Goal: Task Accomplishment & Management: Use online tool/utility

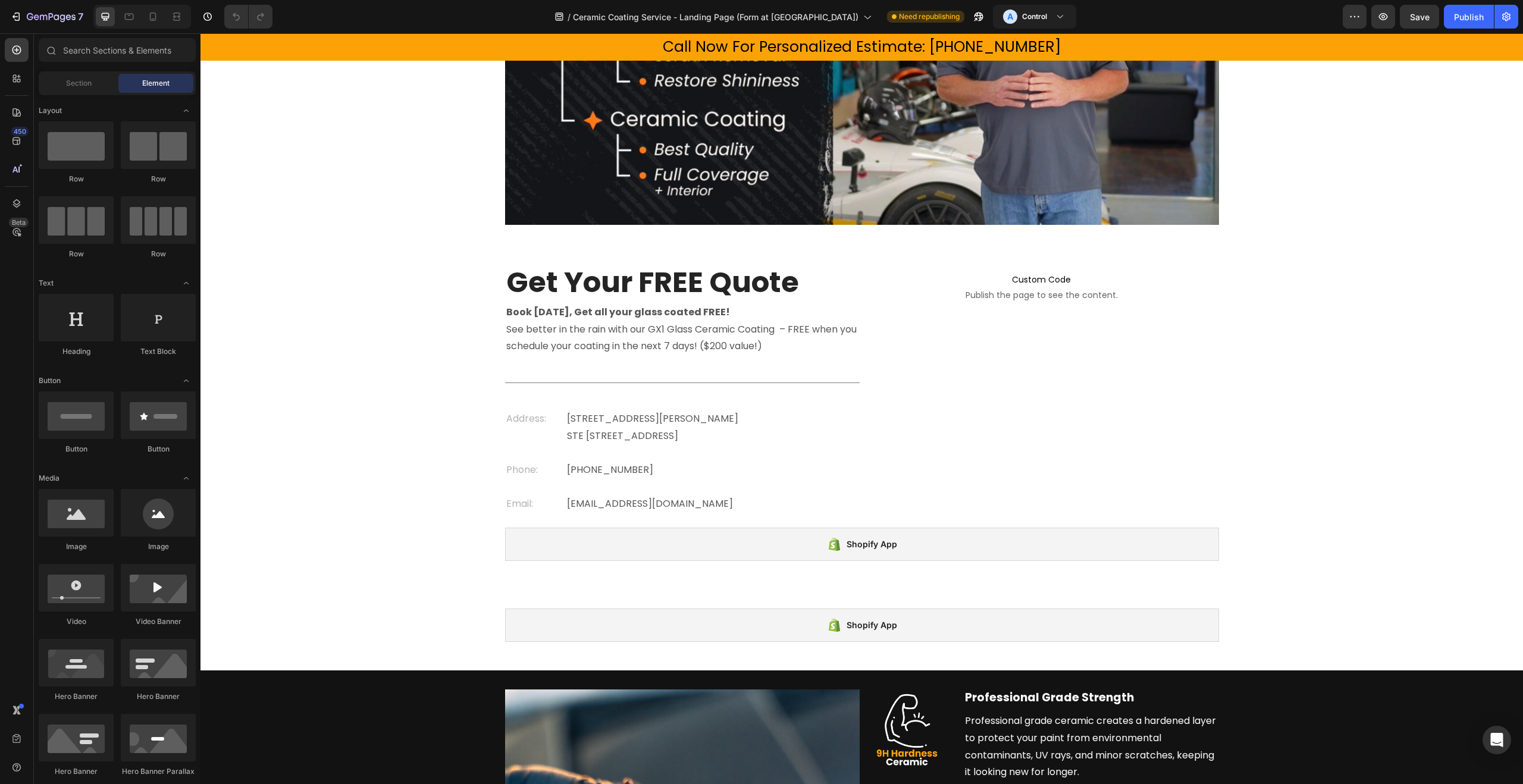
scroll to position [870, 0]
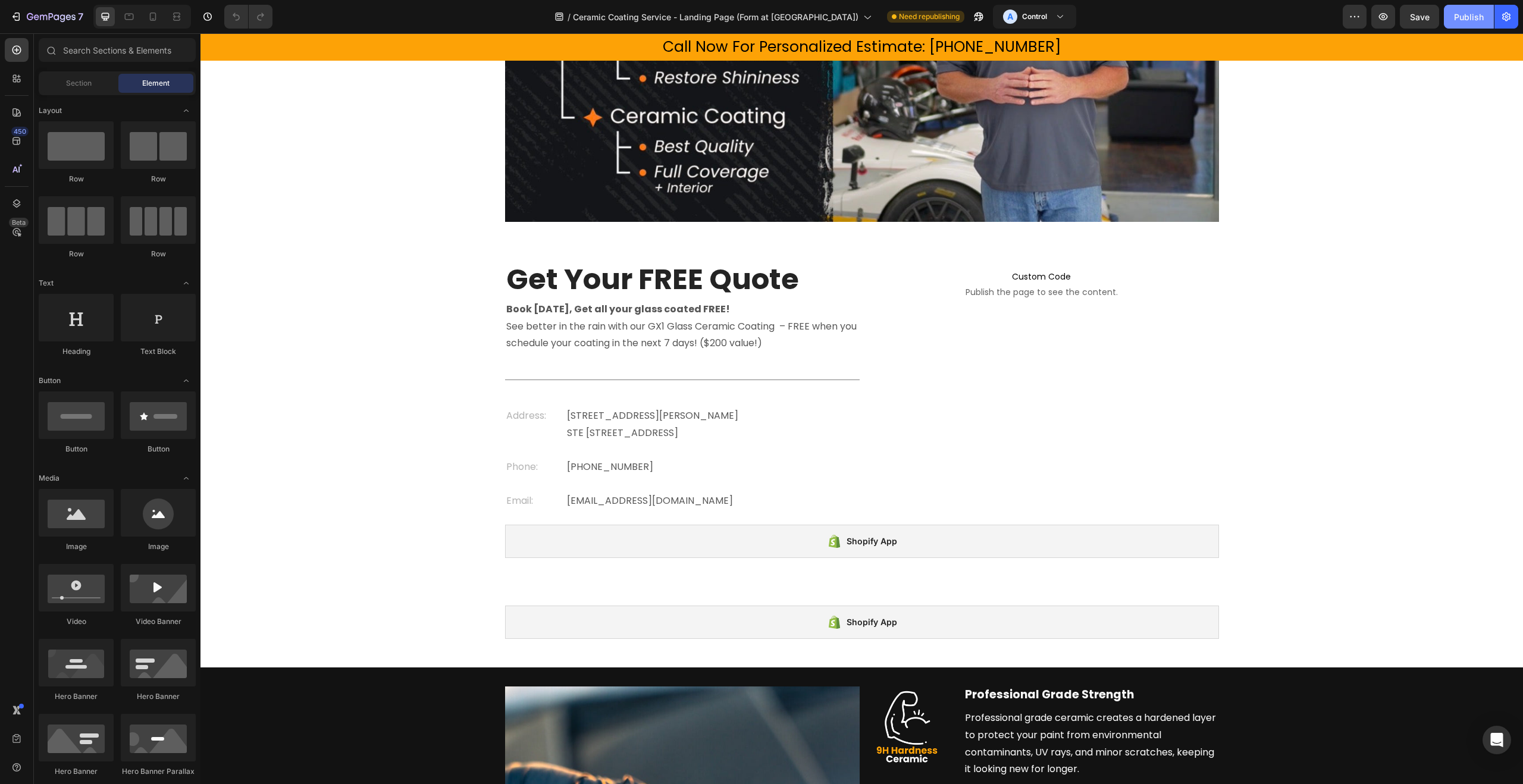
click at [1461, 17] on div "Publish" at bounding box center [1468, 17] width 30 height 12
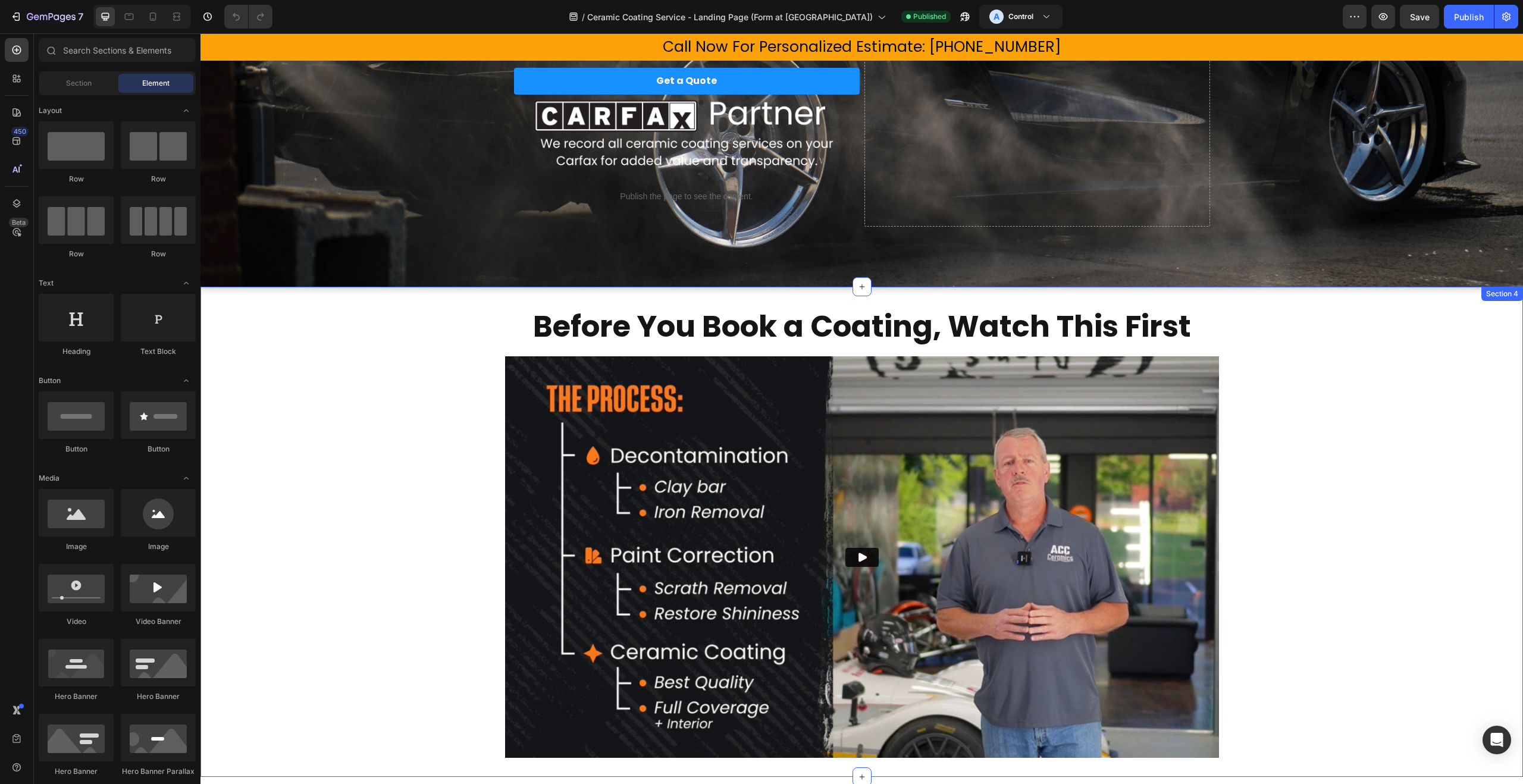
scroll to position [228, 0]
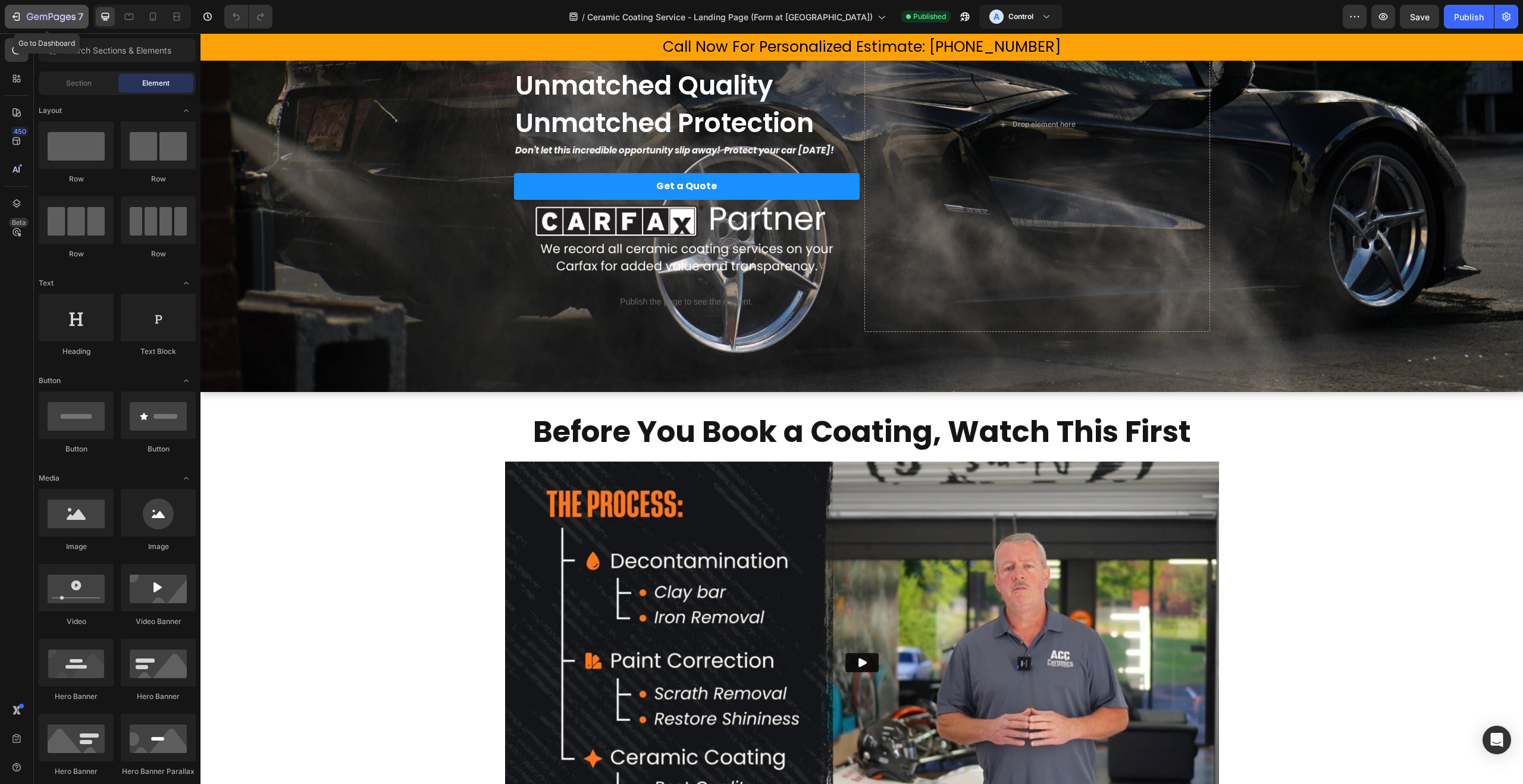
click at [61, 16] on icon "button" at bounding box center [51, 17] width 49 height 10
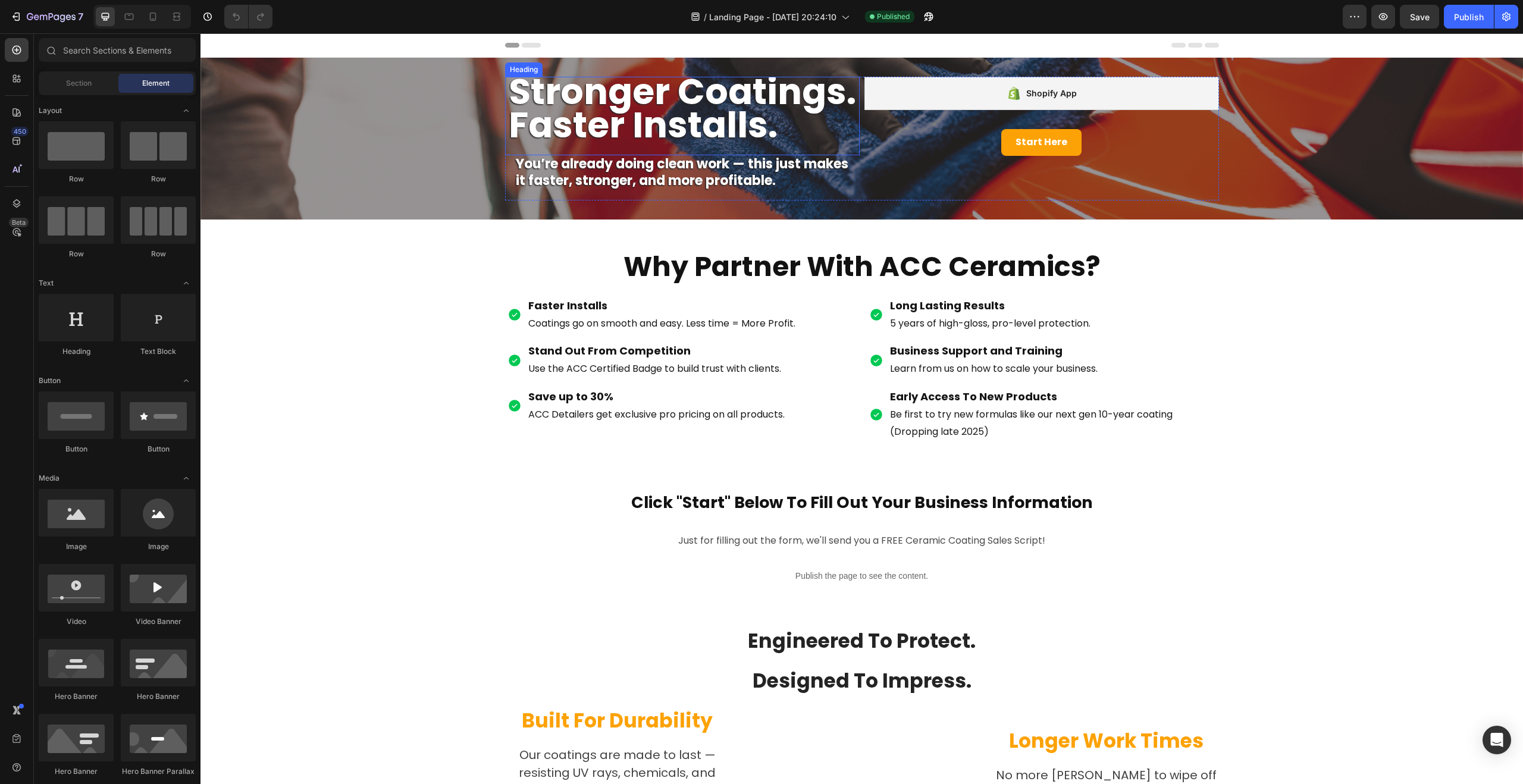
click at [673, 150] on div "Stronger Coatings. Faster Installs. Heading" at bounding box center [682, 116] width 355 height 79
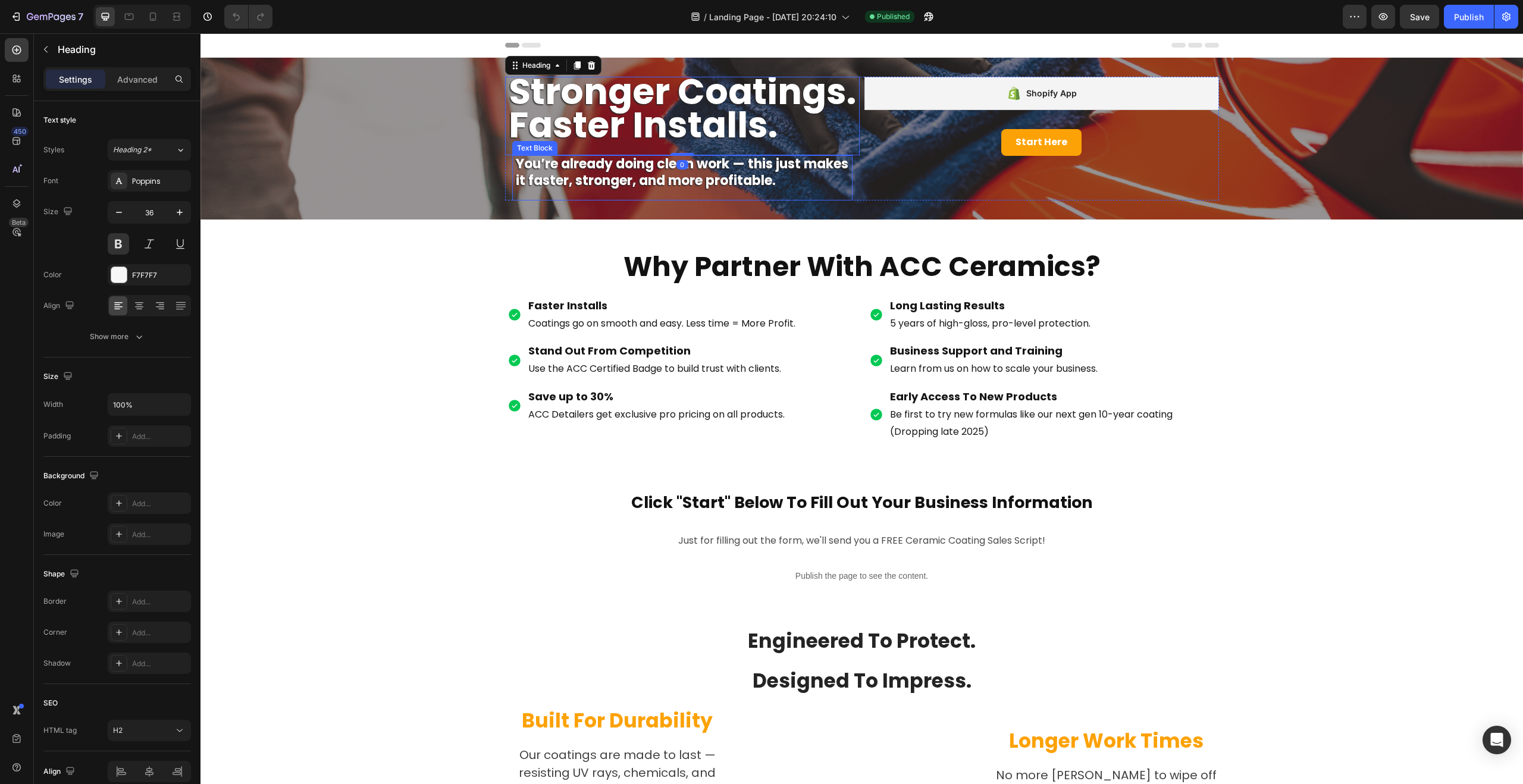
click at [690, 163] on strong "You’re already doing clean work — this just makes it faster, stronger, and more…" at bounding box center [682, 172] width 333 height 35
click at [696, 165] on strong "You’re already doing clean work — this just makes it faster, stronger, and more…" at bounding box center [682, 172] width 333 height 35
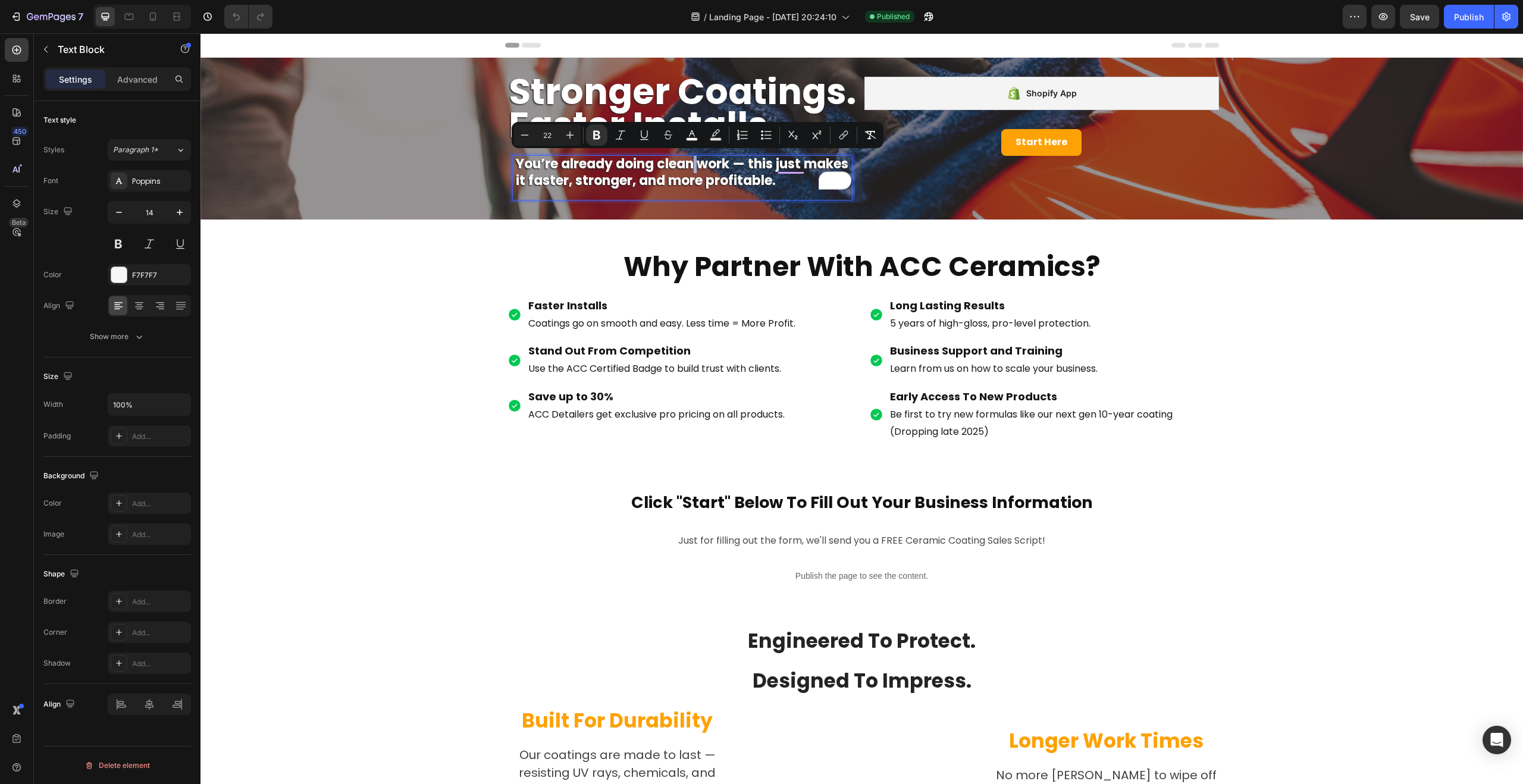
click at [694, 164] on strong "You’re already doing clean work — this just makes it faster, stronger, and more…" at bounding box center [682, 172] width 333 height 35
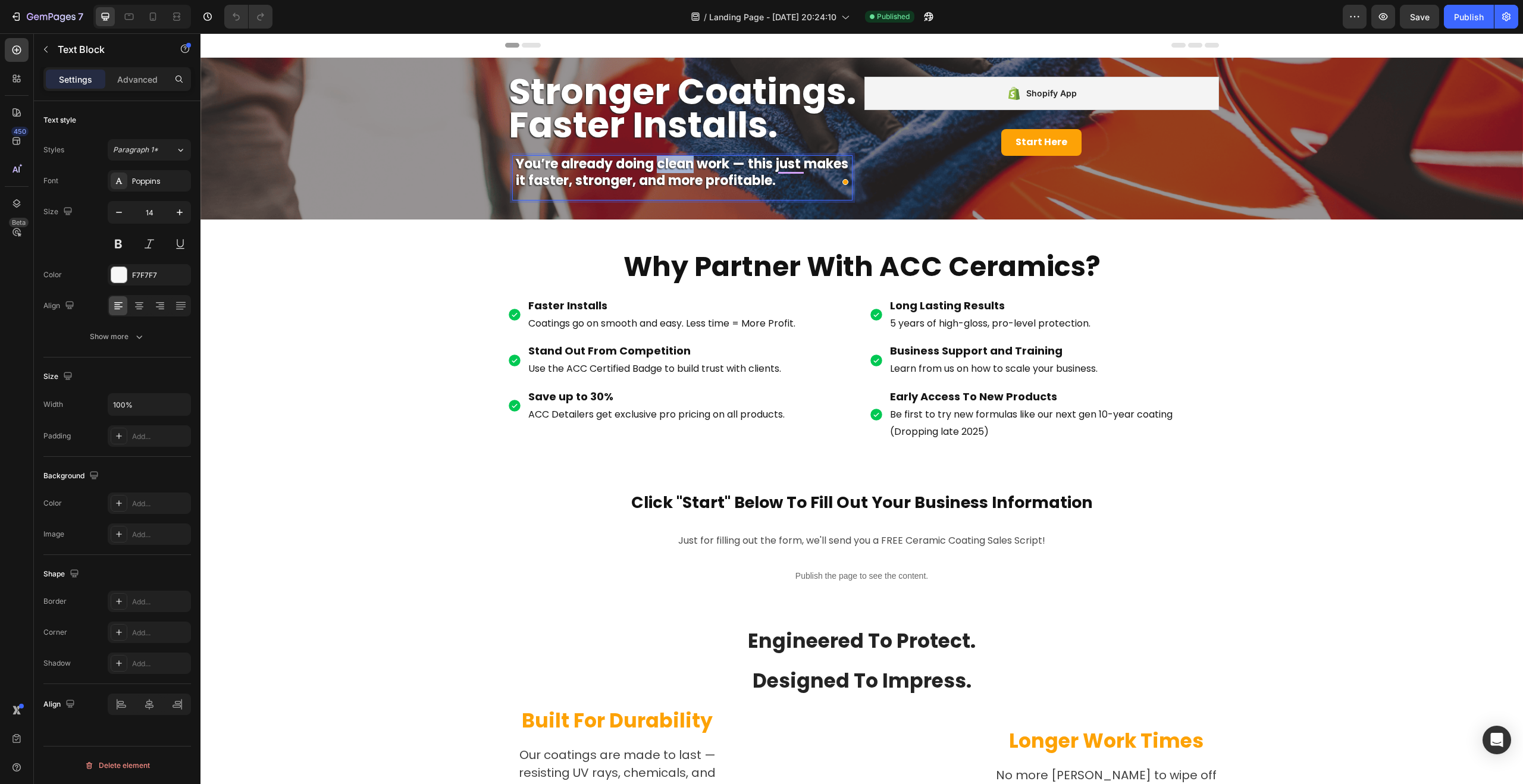
drag, startPoint x: 694, startPoint y: 164, endPoint x: 658, endPoint y: 164, distance: 36.0
click at [658, 164] on strong "You’re already doing clean work — this just makes it faster, stronger, and more…" at bounding box center [682, 172] width 333 height 35
